Goal: Transaction & Acquisition: Download file/media

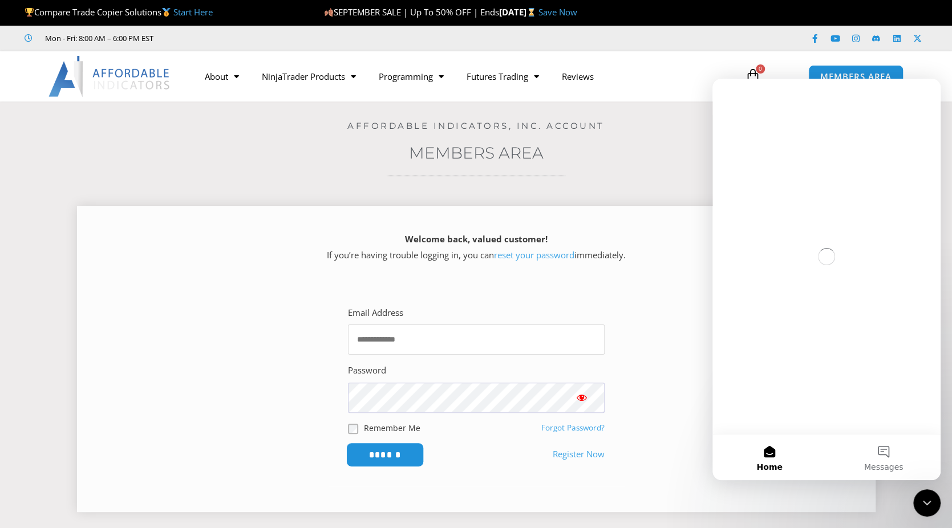
type input "**********"
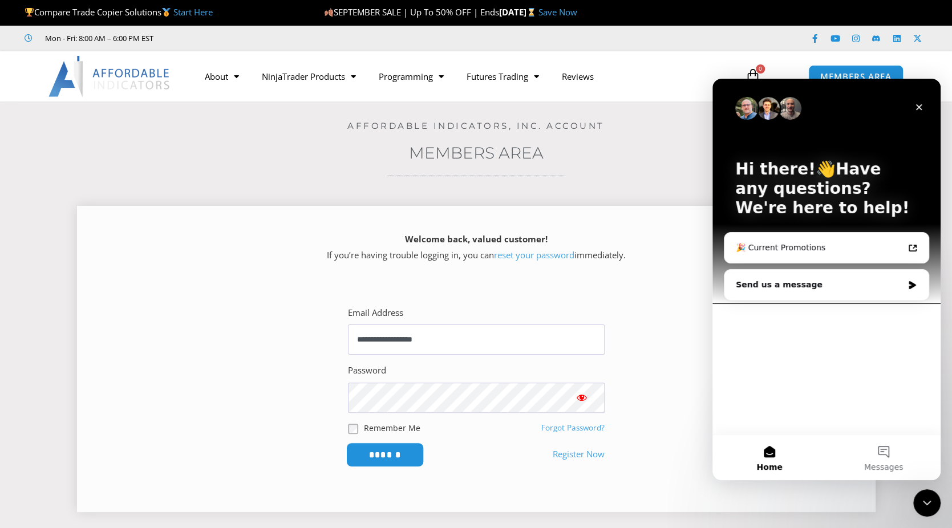
click at [387, 459] on input "******" at bounding box center [385, 455] width 78 height 25
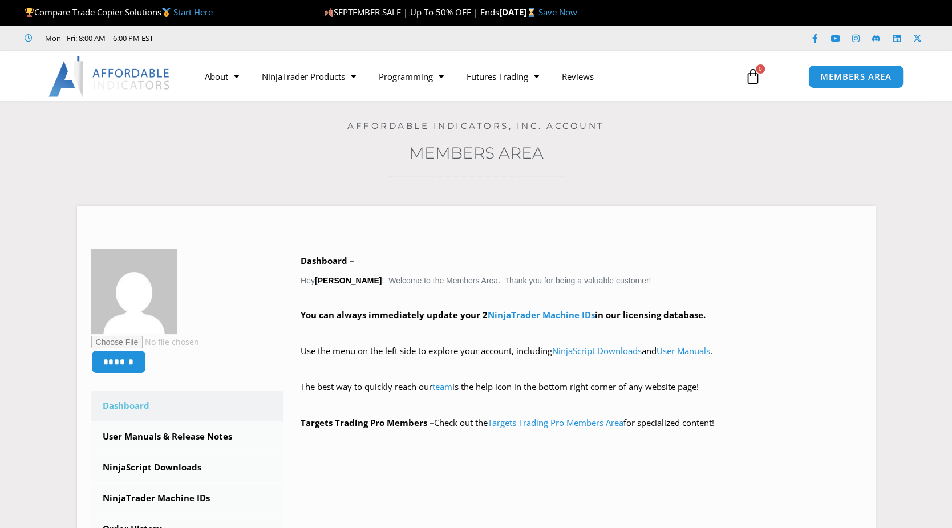
click at [917, 106] on div "Affordable Indicators, Inc. Account" at bounding box center [476, 117] width 895 height 30
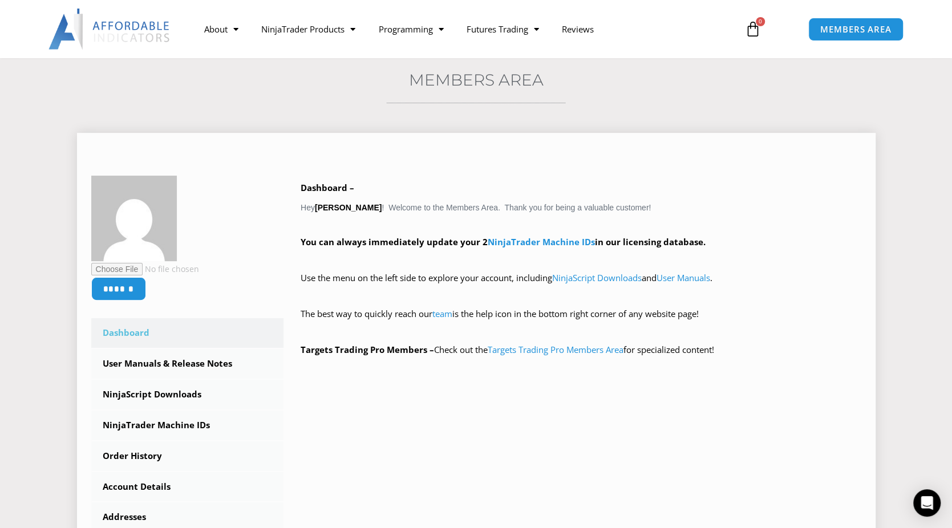
scroll to position [57, 0]
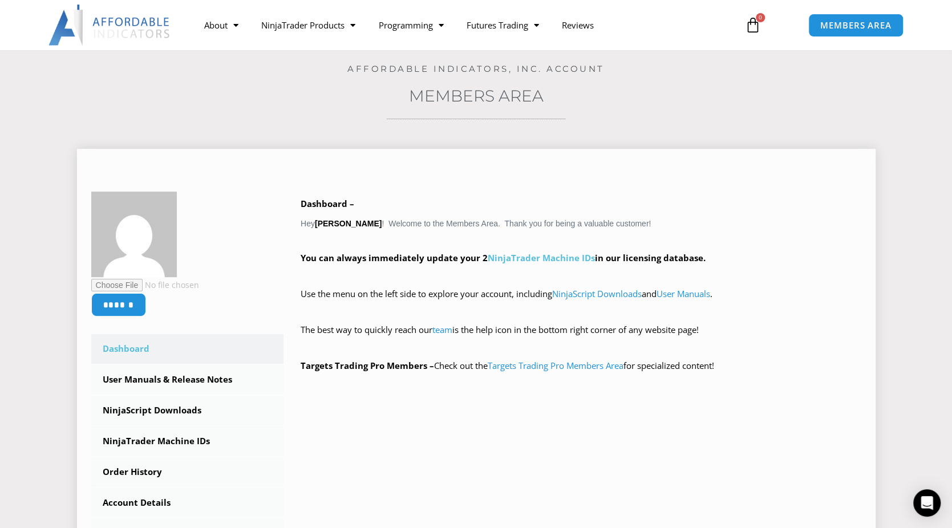
click at [534, 260] on link "NinjaTrader Machine IDs" at bounding box center [541, 257] width 107 height 11
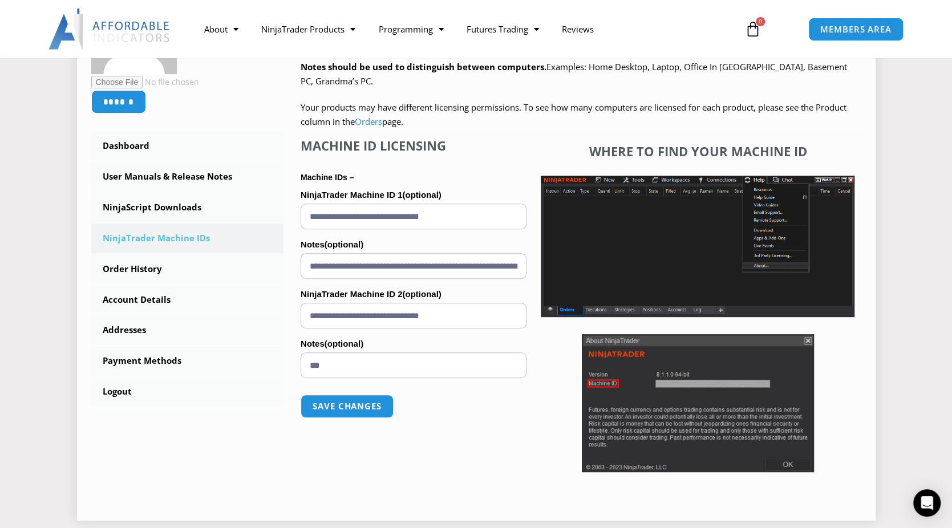
scroll to position [228, 0]
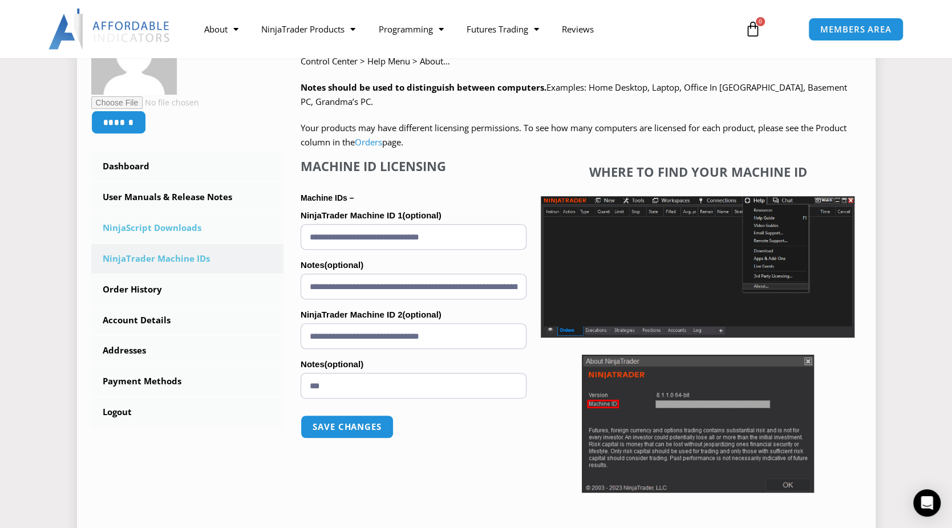
click at [155, 231] on link "NinjaScript Downloads" at bounding box center [187, 228] width 193 height 30
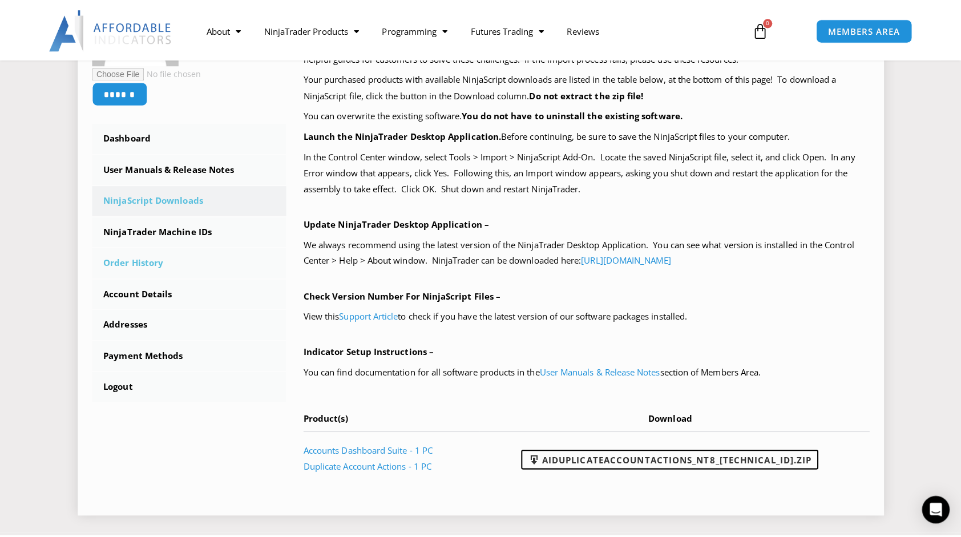
scroll to position [285, 0]
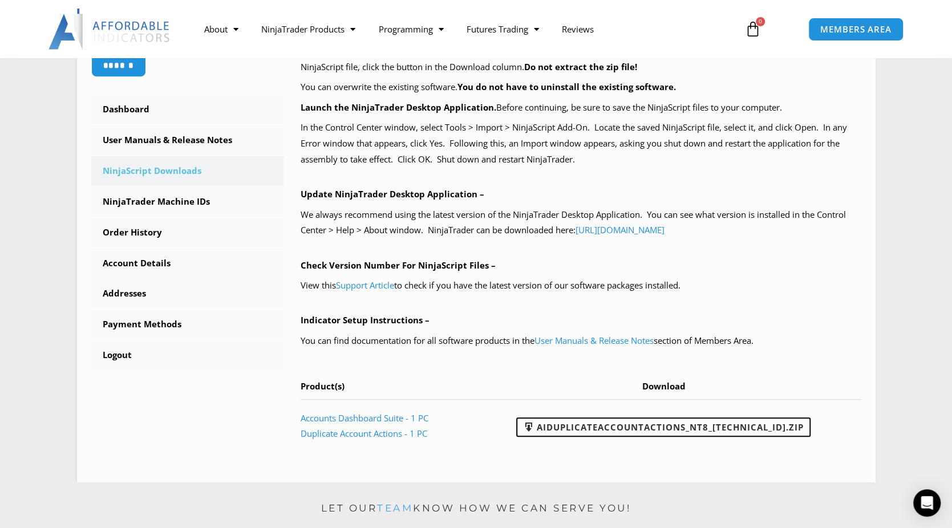
click at [682, 500] on p "Let our team know how we can serve you!" at bounding box center [476, 509] width 799 height 18
click at [654, 428] on link "AIDuplicateAccountActions_NT8_[TECHNICAL_ID].zip" at bounding box center [663, 427] width 294 height 19
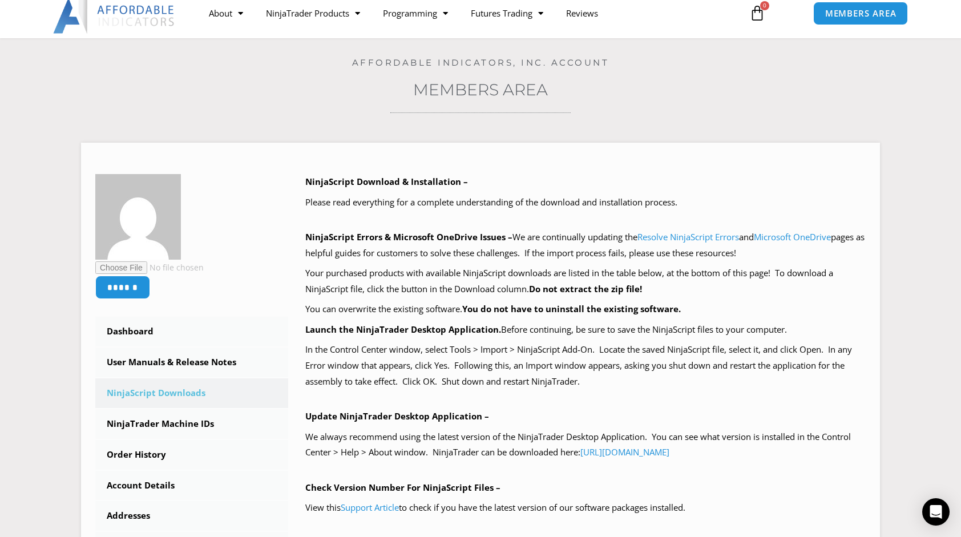
scroll to position [46, 0]
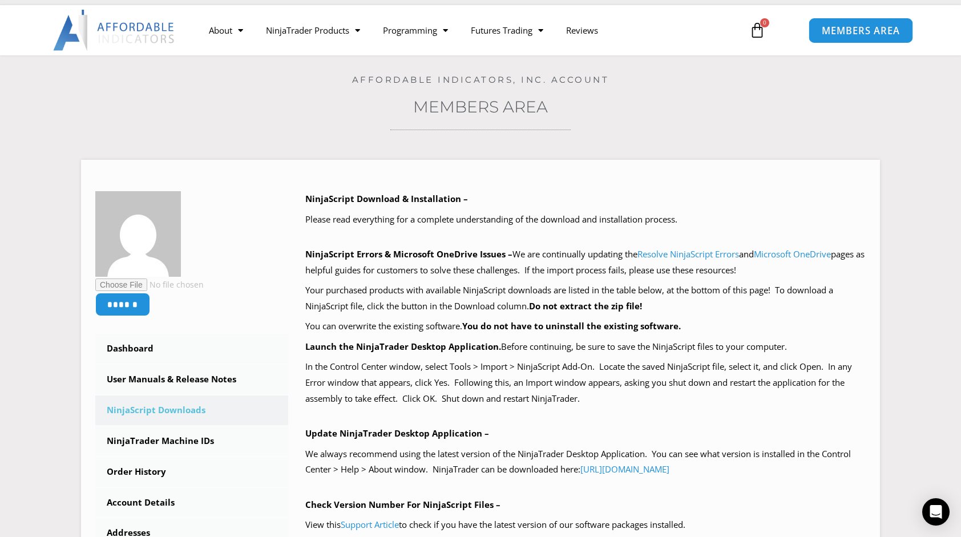
click at [852, 30] on span "MEMBERS AREA" at bounding box center [860, 31] width 78 height 10
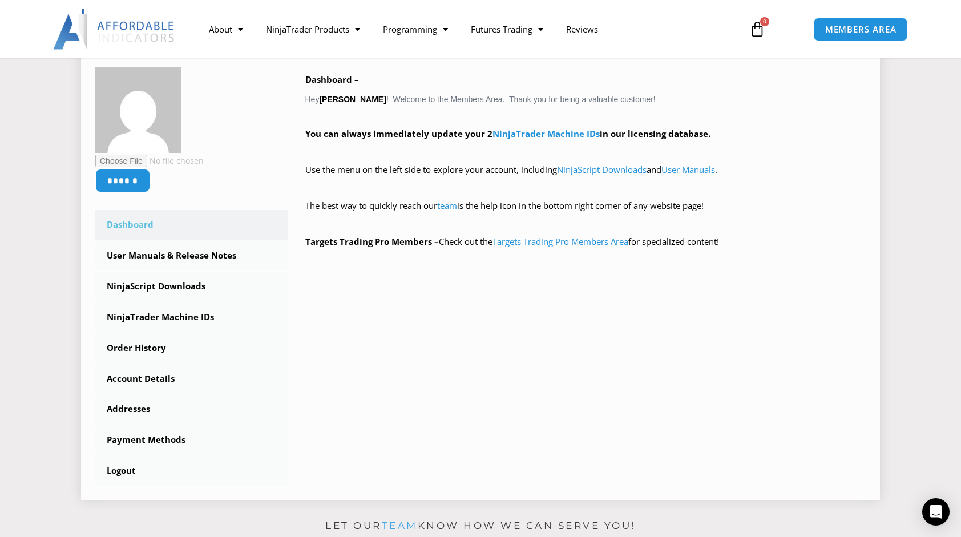
scroll to position [228, 0]
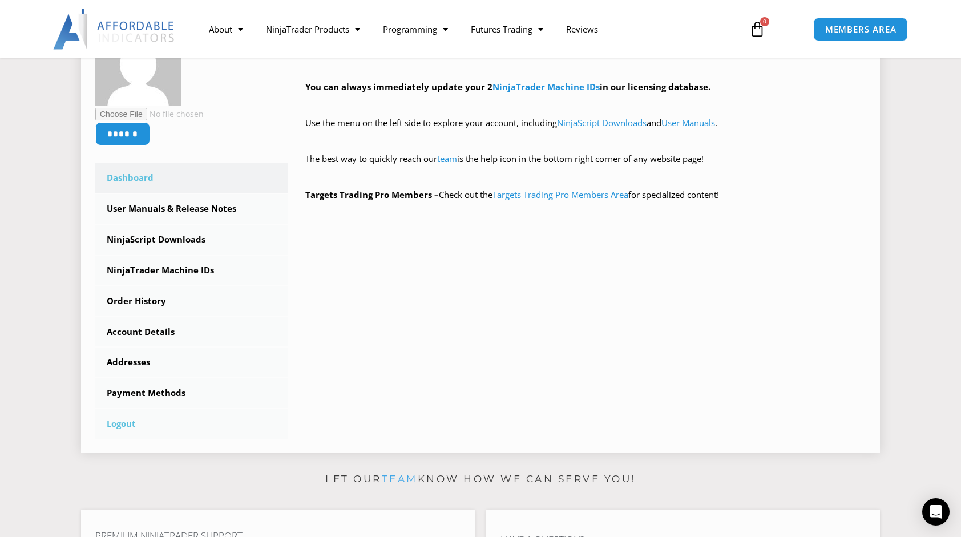
click at [119, 428] on link "Logout" at bounding box center [191, 424] width 193 height 30
